Goal: Book appointment/travel/reservation

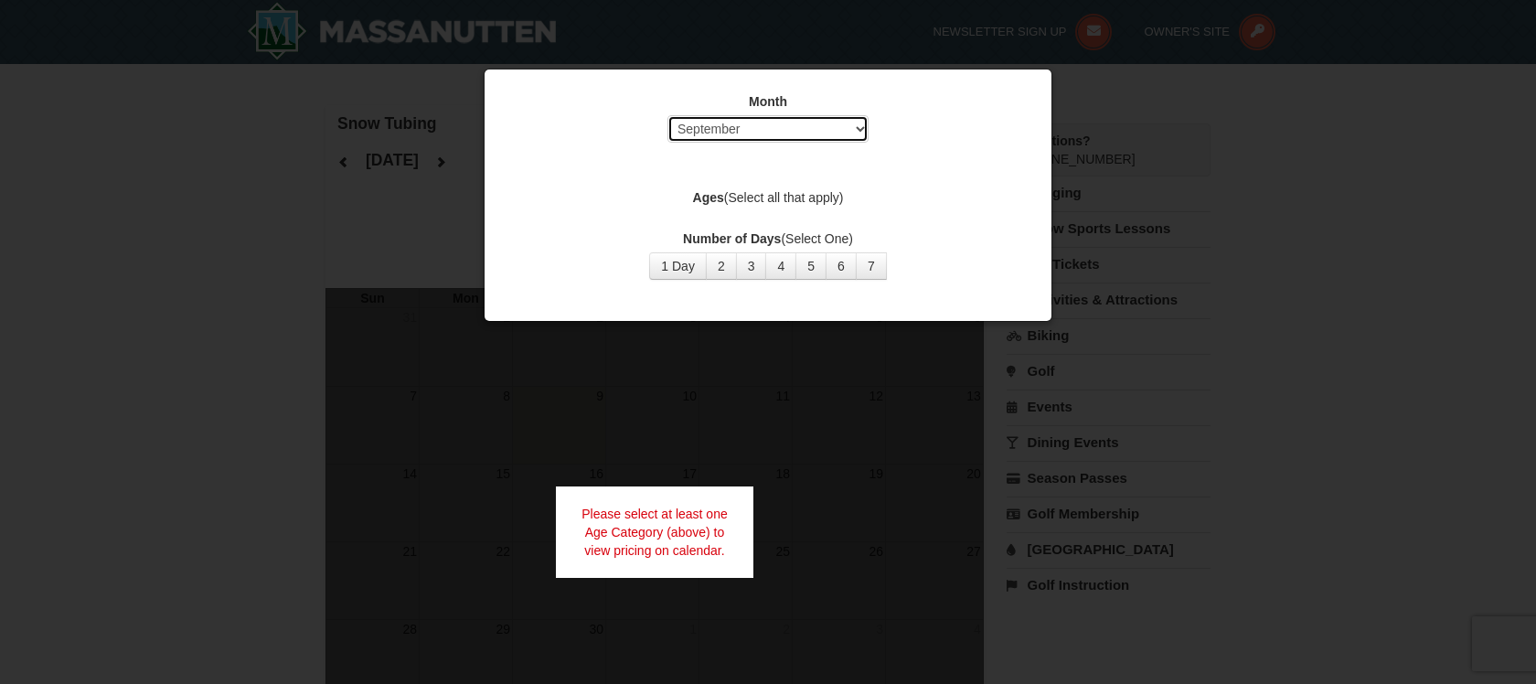
click at [863, 129] on select "Select September October November December January February March April May Jun…" at bounding box center [767, 128] width 201 height 27
select select "12"
click at [667, 115] on select "Select September October November December January February March April May Jun…" at bounding box center [767, 128] width 201 height 27
click at [677, 267] on button "1 Day" at bounding box center [678, 265] width 58 height 27
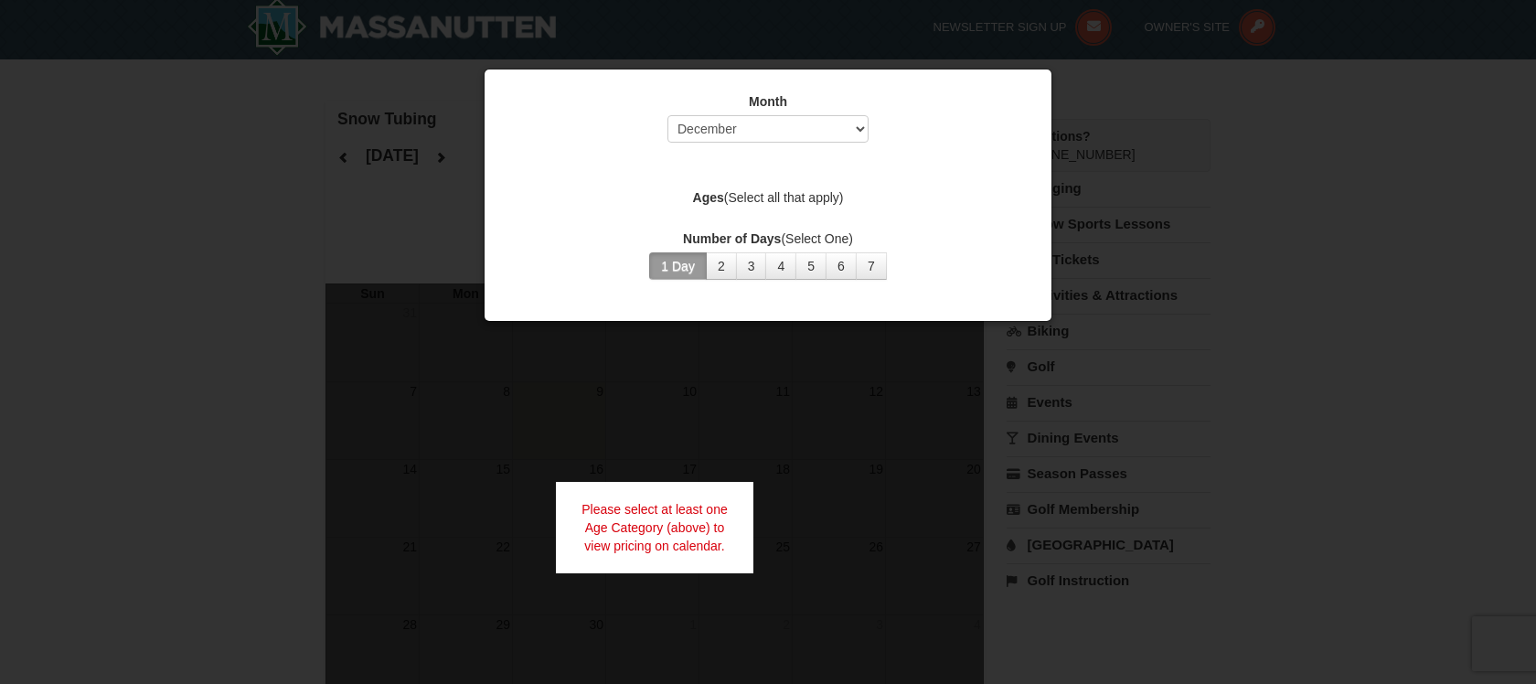
click at [757, 391] on div at bounding box center [768, 342] width 1536 height 684
click at [793, 196] on label "Ages (Select all that apply)" at bounding box center [767, 197] width 521 height 18
click at [829, 197] on label "Ages (Select all that apply)" at bounding box center [767, 197] width 521 height 18
click at [789, 192] on label "Ages (Select all that apply)" at bounding box center [767, 197] width 521 height 18
click at [708, 192] on strong "Ages" at bounding box center [708, 197] width 31 height 15
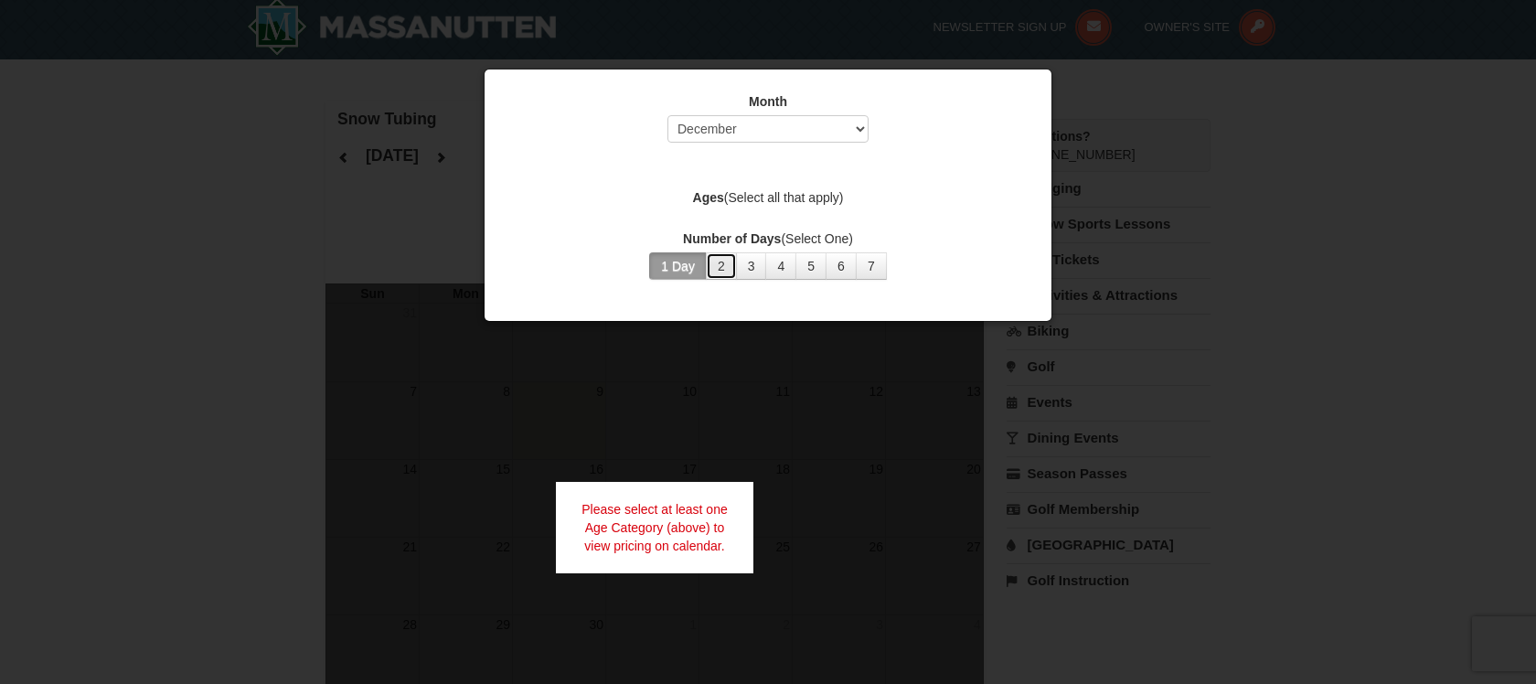
click at [719, 263] on button "2" at bounding box center [721, 265] width 31 height 27
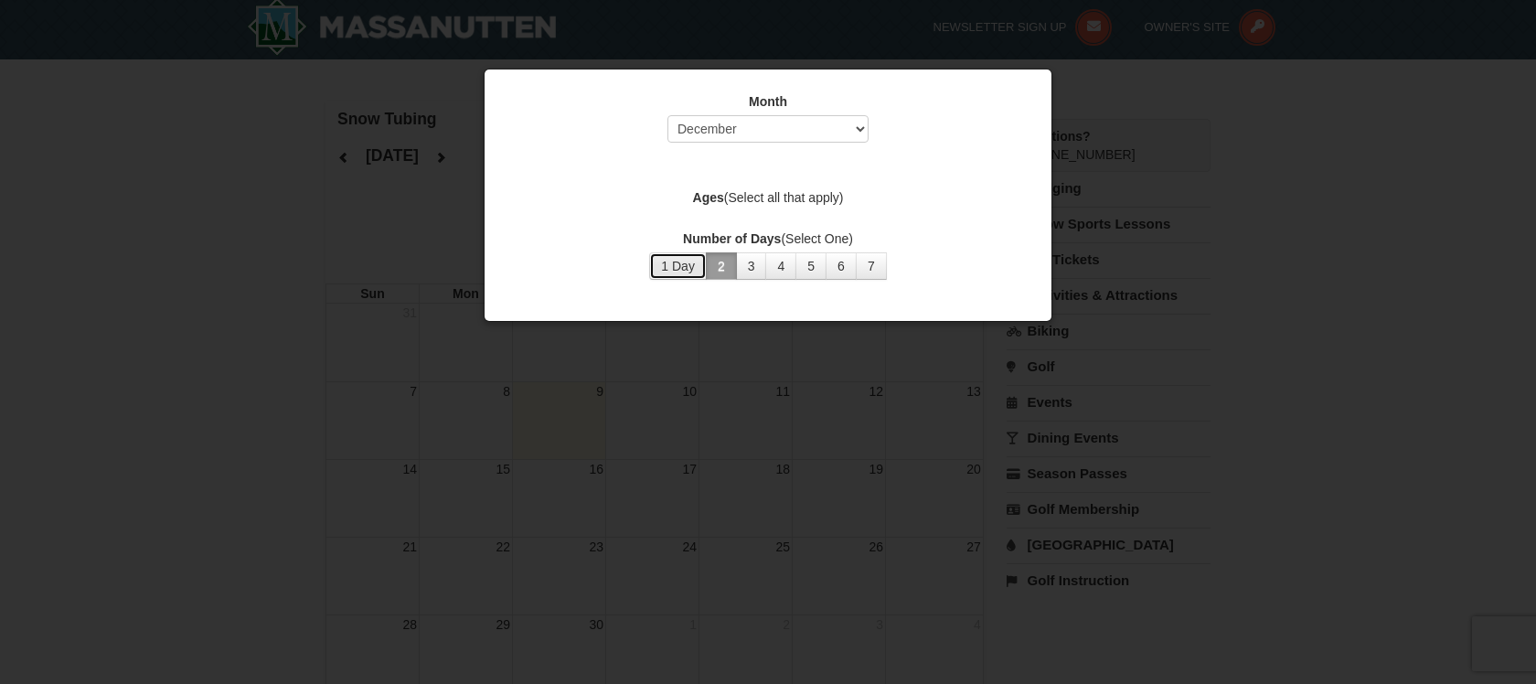
click at [663, 265] on button "1 Day" at bounding box center [678, 265] width 58 height 27
click at [827, 381] on div at bounding box center [768, 342] width 1536 height 684
click at [858, 128] on select "Select September October November December January February March April May Jun…" at bounding box center [767, 128] width 201 height 27
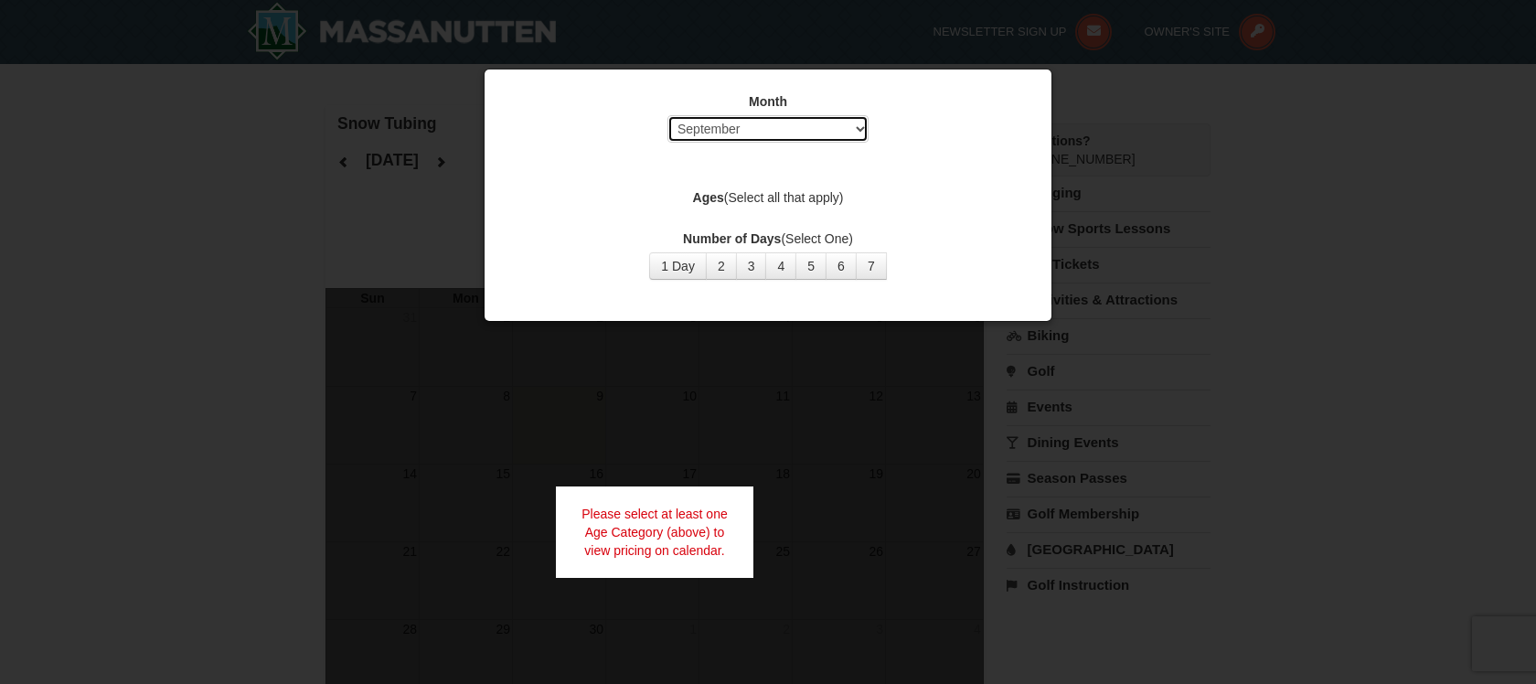
click at [865, 125] on select "Select September October November December January February March April May Jun…" at bounding box center [767, 128] width 201 height 27
select select "12"
click at [667, 115] on select "Select September October November December January February March April May Jun…" at bounding box center [767, 128] width 201 height 27
click at [762, 198] on label "Ages (Select all that apply)" at bounding box center [767, 197] width 521 height 18
click at [822, 240] on label "Number of Days (Select One)" at bounding box center [767, 238] width 521 height 18
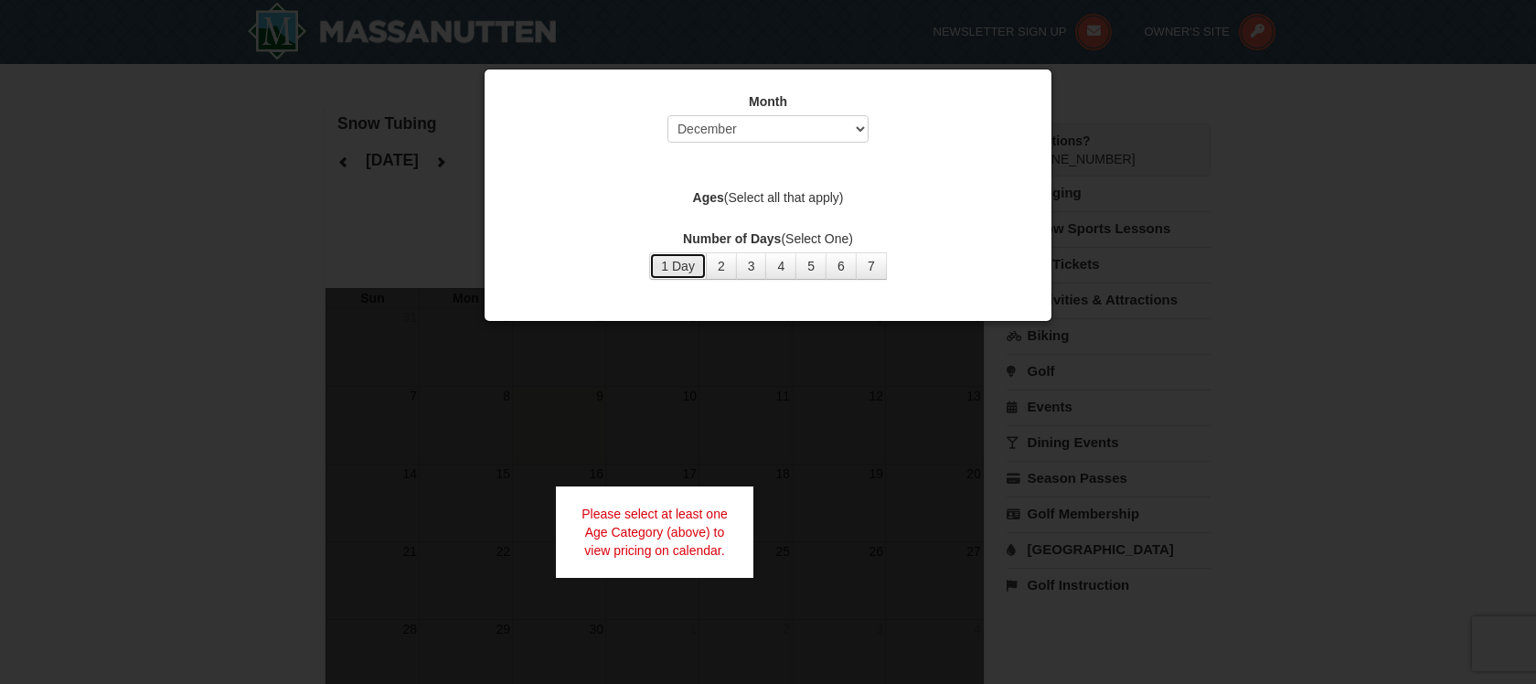
click at [673, 266] on button "1 Day" at bounding box center [678, 265] width 58 height 27
click at [679, 527] on div "Please select at least one Age Category (above) to view pricing on calendar." at bounding box center [654, 531] width 197 height 91
